Goal: Task Accomplishment & Management: Complete application form

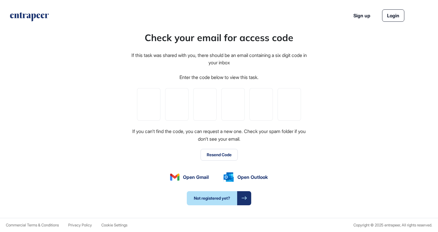
scroll to position [0, 0]
type input "*"
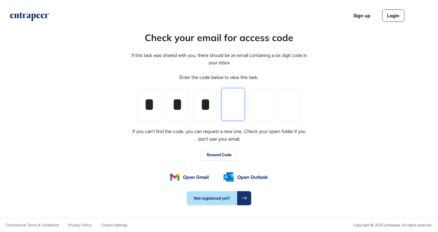
type input "*"
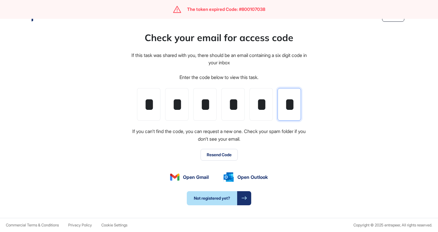
type input "*"
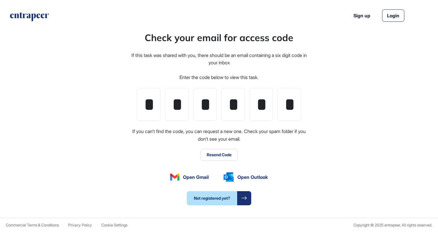
click at [315, 169] on div "Check your email for access code If this task was shared with you, there should…" at bounding box center [219, 118] width 438 height 200
click at [200, 176] on span "Open Gmail" at bounding box center [196, 176] width 26 height 7
click at [242, 198] on icon at bounding box center [245, 198] width 6 height 4
type input "*"
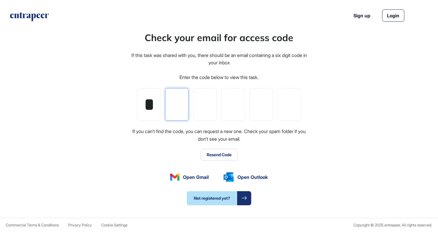
type input "*"
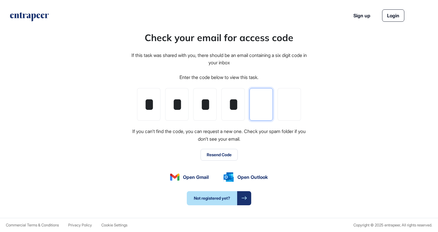
type input "*"
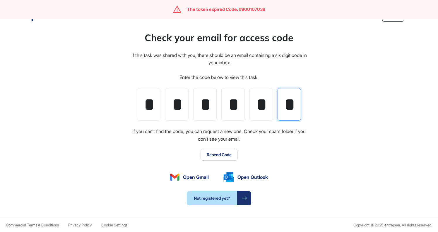
type input "*"
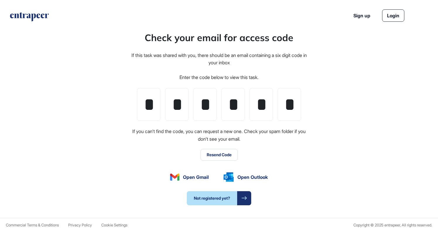
click at [224, 152] on button "Resend Code" at bounding box center [219, 155] width 37 height 12
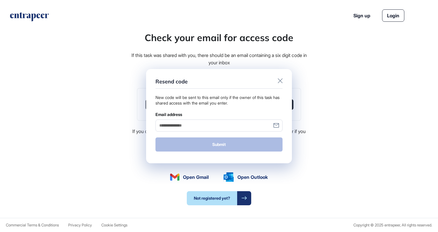
click at [225, 123] on input "Email address" at bounding box center [219, 125] width 127 height 12
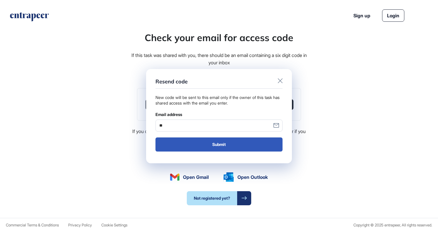
type input "*"
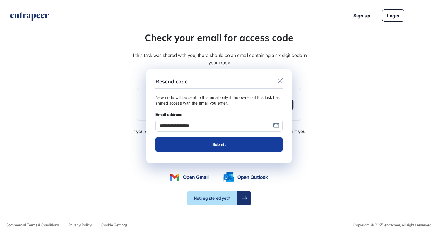
type input "**********"
click at [212, 145] on button "Submit" at bounding box center [219, 144] width 127 height 14
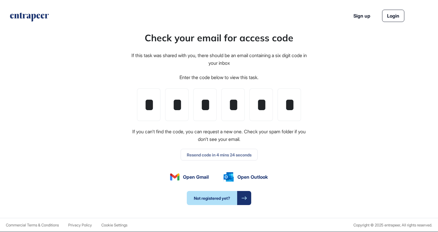
scroll to position [232, 438]
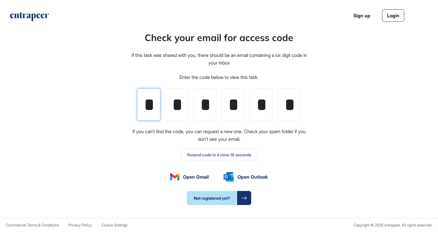
click at [156, 105] on input "*" at bounding box center [148, 104] width 23 height 33
click at [148, 100] on input "*" at bounding box center [148, 104] width 23 height 33
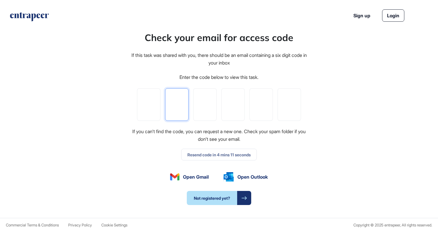
type input "*"
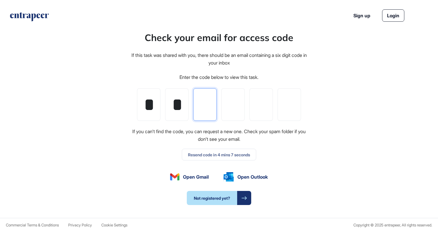
type input "*"
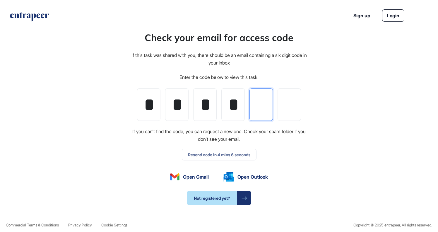
type input "*"
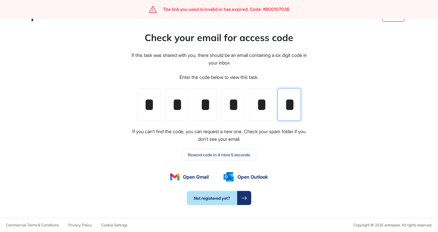
type input "*"
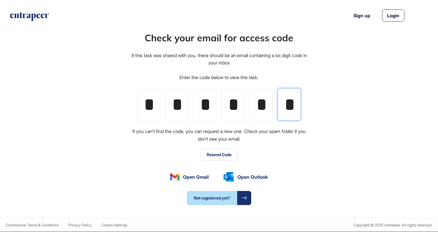
scroll to position [232, 438]
